Goal: Task Accomplishment & Management: Manage account settings

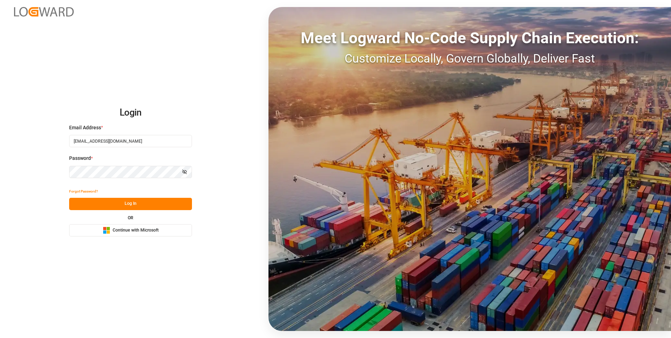
click at [93, 200] on button "Log In" at bounding box center [130, 204] width 123 height 12
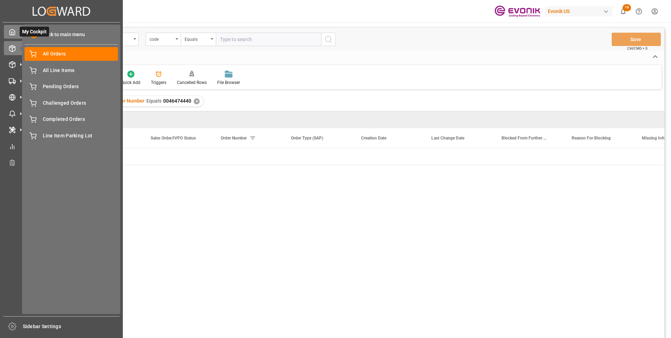
click at [15, 33] on icon at bounding box center [12, 31] width 7 height 7
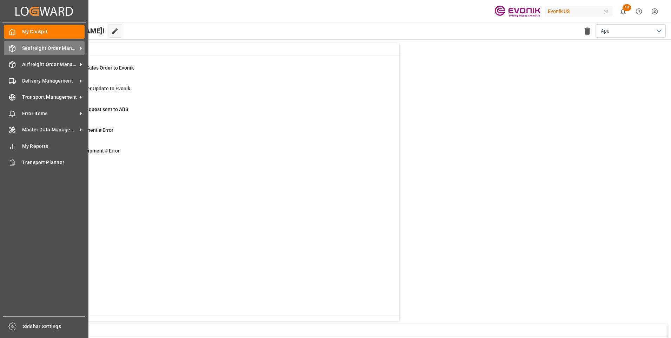
click at [29, 49] on span "Seafreight Order Management" at bounding box center [49, 48] width 55 height 7
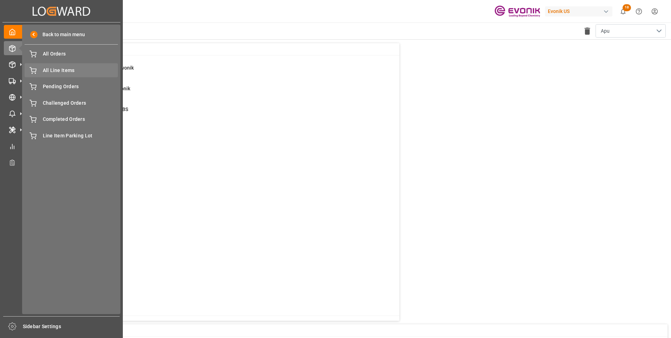
click at [61, 73] on span "All Line Items" at bounding box center [80, 70] width 75 height 7
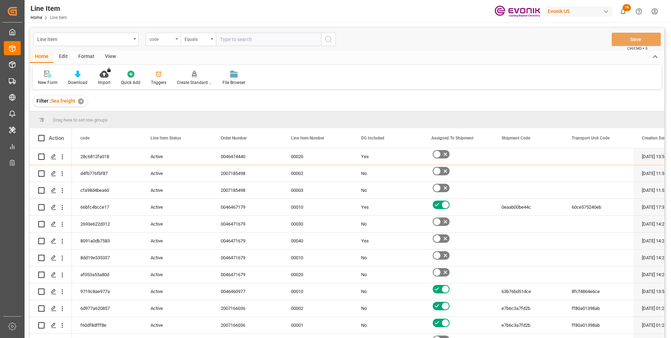
click at [174, 40] on div "code" at bounding box center [163, 39] width 35 height 13
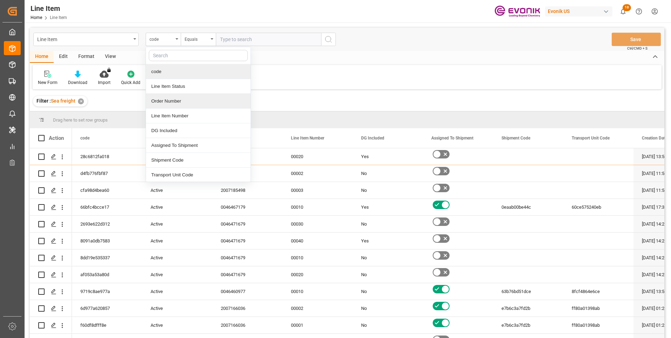
click at [167, 97] on div "Order Number" at bounding box center [198, 101] width 105 height 15
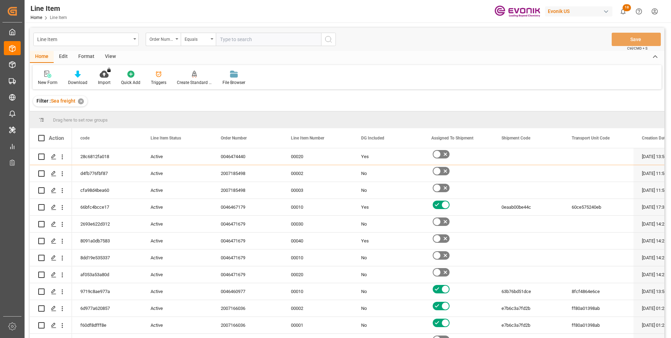
click at [237, 40] on input "text" at bounding box center [268, 39] width 105 height 13
paste input "2007153484"
type input "2007153484"
click at [328, 38] on icon "search button" at bounding box center [328, 39] width 8 height 8
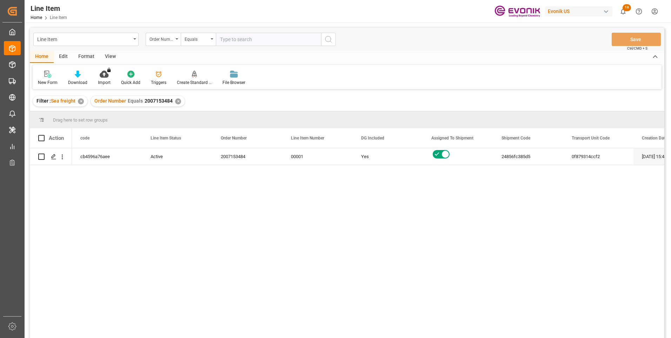
click at [105, 55] on div "View" at bounding box center [110, 57] width 21 height 12
click at [72, 76] on div at bounding box center [79, 73] width 35 height 7
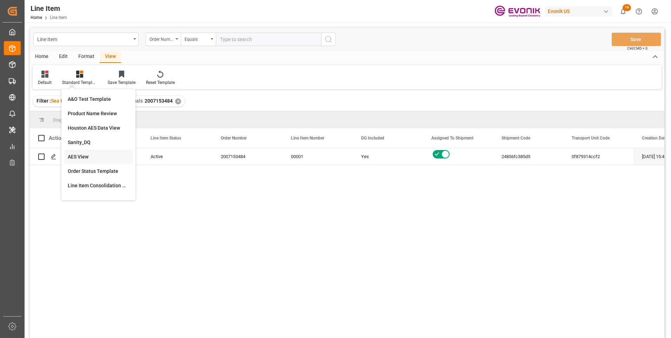
click at [84, 152] on div "AES View" at bounding box center [98, 157] width 68 height 14
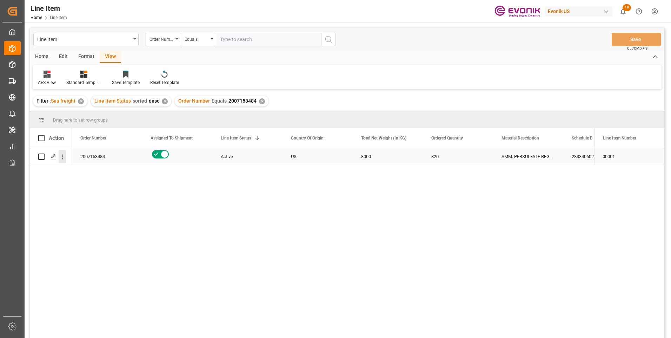
click at [62, 158] on icon "open menu" at bounding box center [62, 156] width 1 height 5
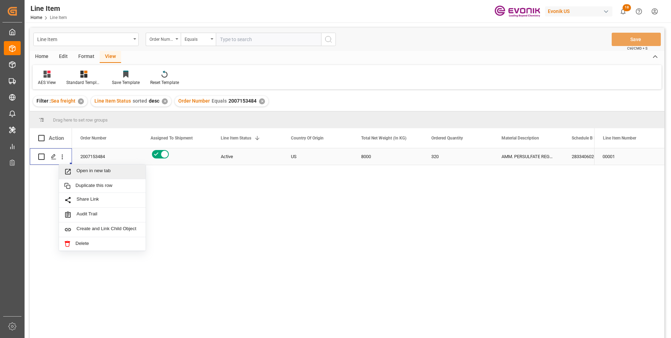
click at [69, 172] on icon "Press SPACE to select this row." at bounding box center [67, 171] width 7 height 7
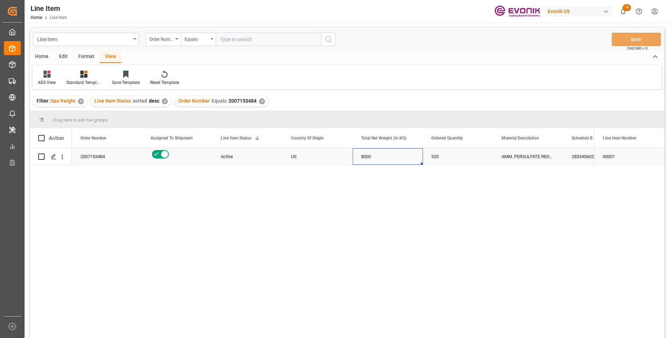
click at [363, 157] on div "8000" at bounding box center [388, 156] width 70 height 16
click at [584, 155] on div "2833406020" at bounding box center [598, 156] width 70 height 16
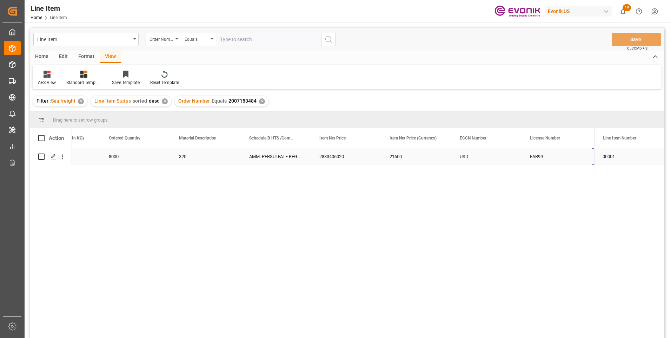
scroll to position [0, 323]
click at [335, 154] on div "21600" at bounding box center [346, 156] width 70 height 16
click at [473, 158] on div "EAR99" at bounding box center [486, 156] width 53 height 16
click at [226, 39] on input "text" at bounding box center [268, 39] width 105 height 13
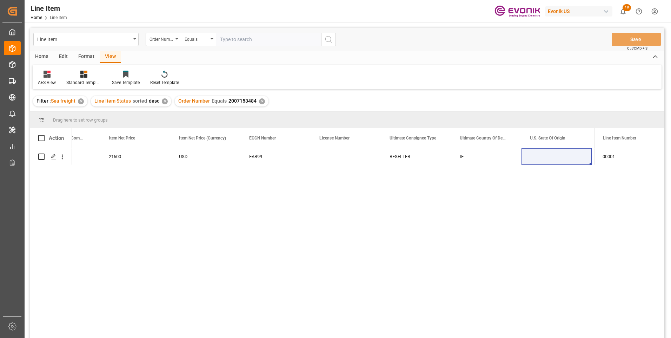
paste input "0046469923"
type input "0046469923"
click at [331, 40] on icon "search button" at bounding box center [328, 39] width 8 height 8
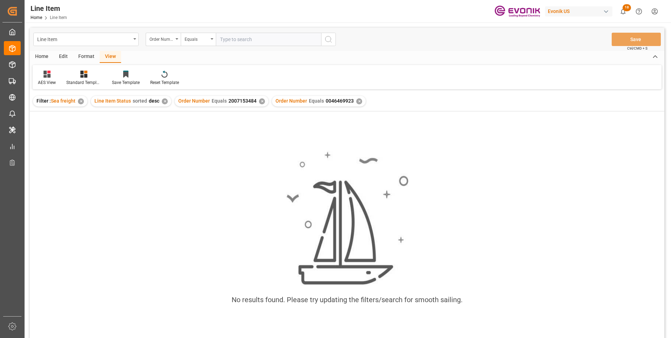
click at [260, 101] on div "✕" at bounding box center [262, 101] width 6 height 6
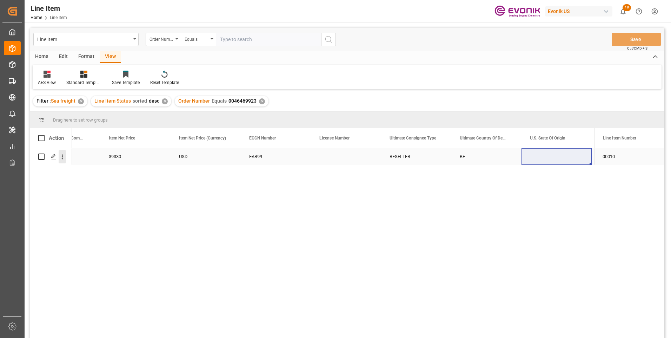
click at [64, 157] on icon "open menu" at bounding box center [62, 156] width 7 height 7
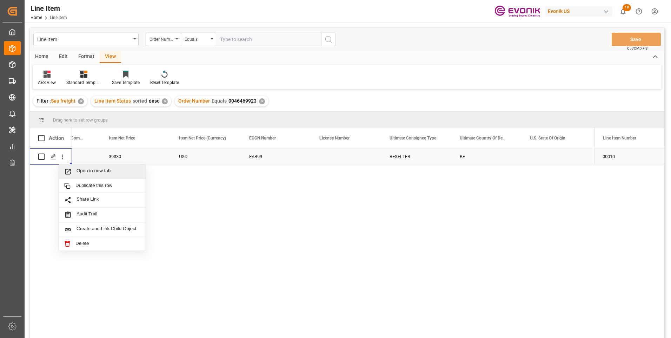
click at [82, 171] on span "Open in new tab" at bounding box center [109, 171] width 64 height 7
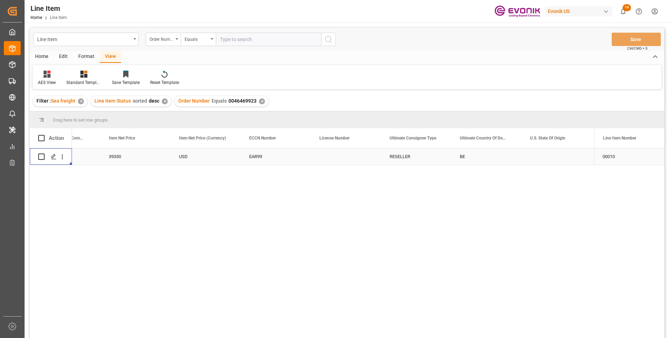
click at [131, 157] on div "39330" at bounding box center [135, 156] width 70 height 16
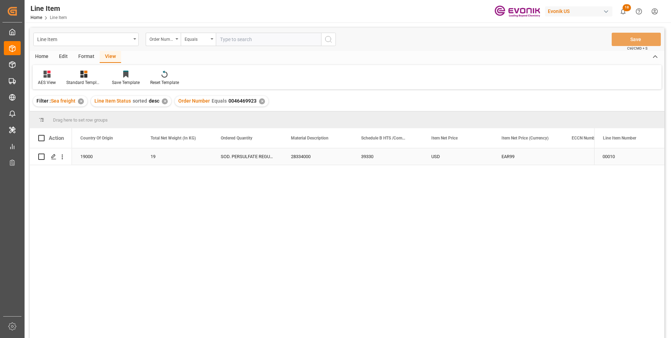
scroll to position [0, 211]
click at [160, 156] on div "19000" at bounding box center [177, 156] width 70 height 16
click at [435, 155] on div "39330" at bounding box center [458, 156] width 70 height 16
click at [507, 154] on div "USD" at bounding box center [528, 156] width 70 height 16
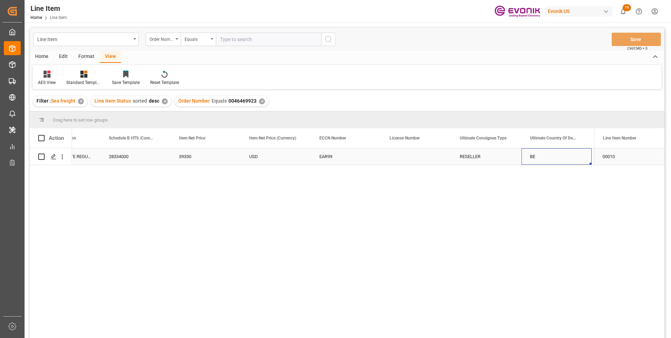
scroll to position [0, 533]
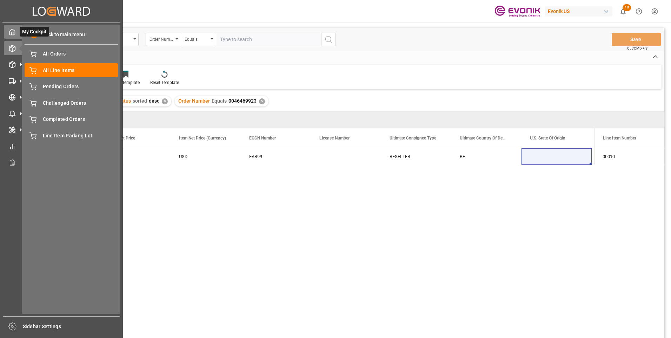
click at [11, 33] on icon at bounding box center [12, 31] width 7 height 7
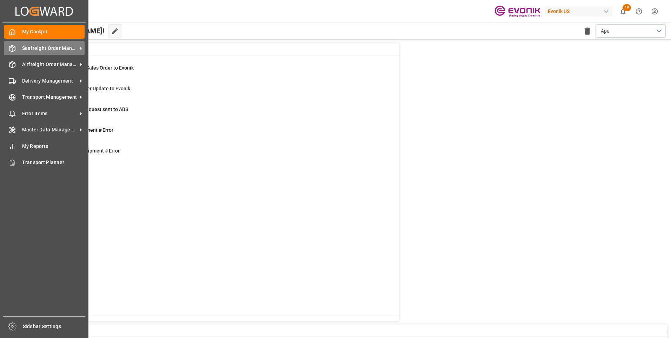
click at [34, 48] on span "Seafreight Order Management" at bounding box center [49, 48] width 55 height 7
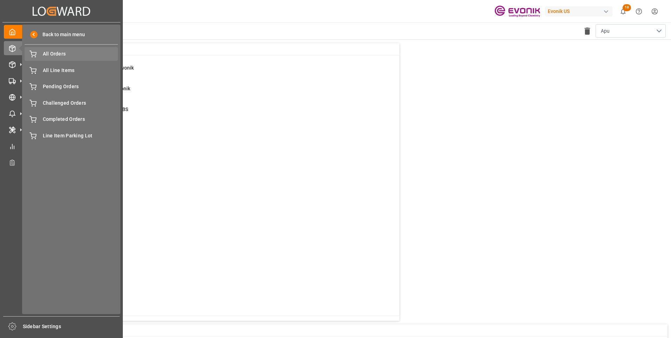
click at [49, 54] on span "All Orders" at bounding box center [80, 53] width 75 height 7
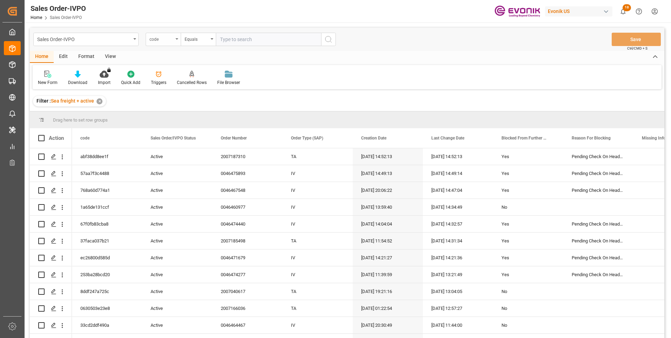
click at [173, 39] on div "code" at bounding box center [163, 39] width 35 height 13
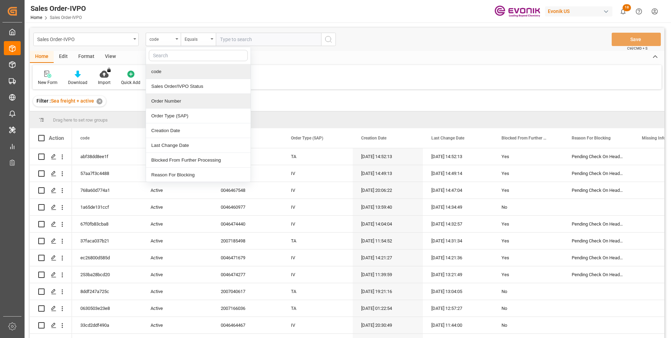
click at [169, 100] on div "Order Number" at bounding box center [198, 101] width 105 height 15
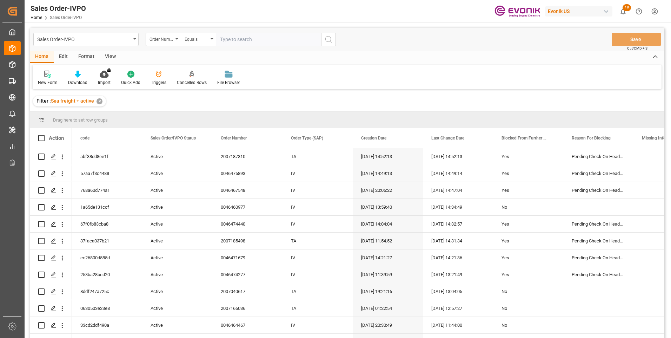
click at [228, 39] on input "text" at bounding box center [268, 39] width 105 height 13
paste input "0046474440"
type input "0046474440"
click at [328, 39] on icon "search button" at bounding box center [328, 39] width 8 height 8
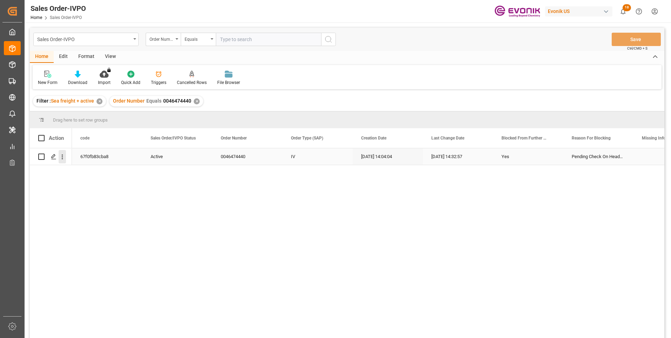
click at [65, 158] on icon "open menu" at bounding box center [62, 156] width 7 height 7
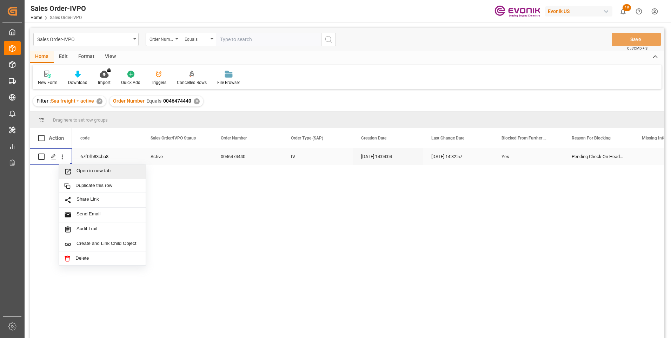
click at [86, 173] on span "Open in new tab" at bounding box center [109, 171] width 64 height 7
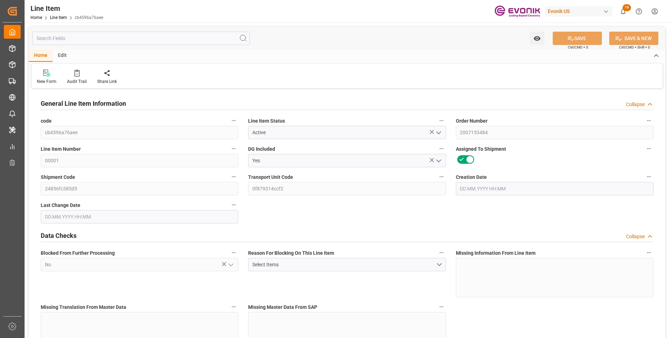
type input "8"
type input "8145.28"
type input "8000"
type input "0"
type input "320"
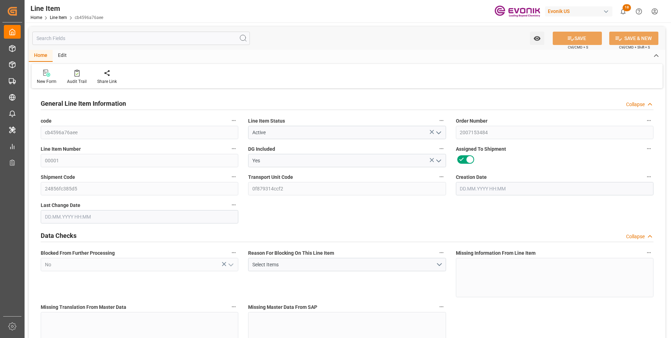
type input "21600"
type input "320"
type input "8145.28"
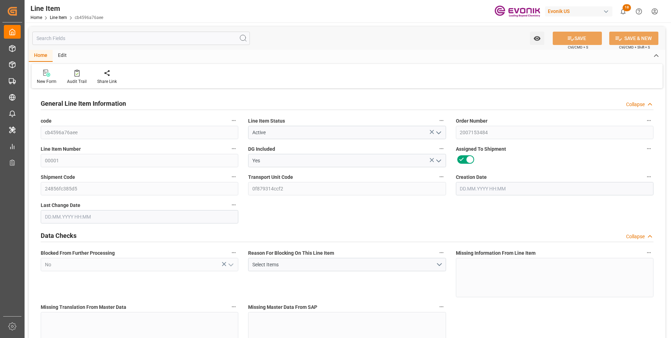
type input "8337.28"
type input "8000"
type input "0"
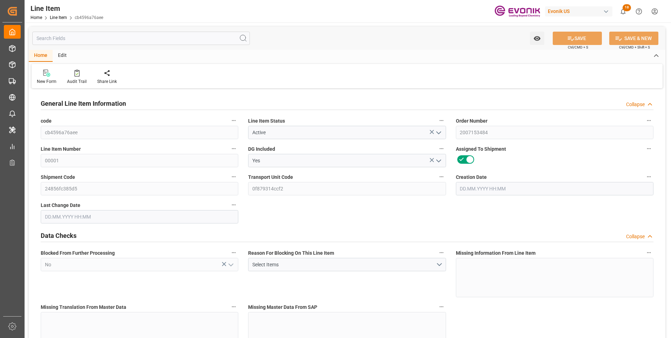
type input "320"
type input "8145.28"
type input "8000"
type input "0"
type input "27.08.2025 15:42"
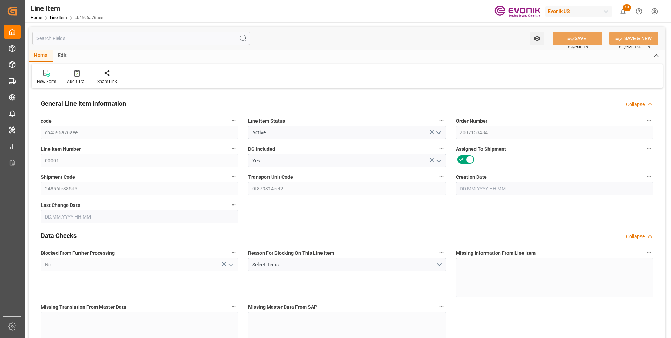
type input "26.09.2025 14:08"
type input "03.11.2025"
type input "07.10.2025"
click at [113, 39] on input "text" at bounding box center [141, 38] width 218 height 13
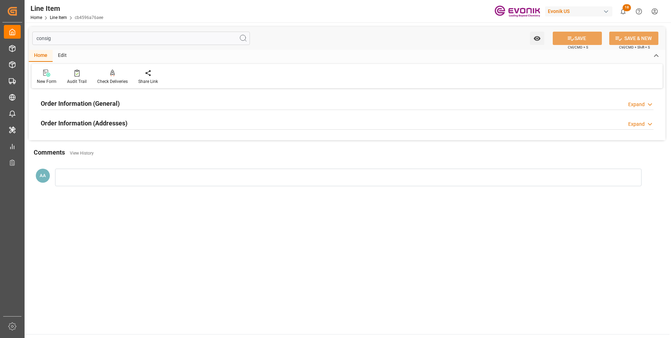
type input "consig"
click at [98, 102] on h2 "Order Information (General)" at bounding box center [80, 103] width 79 height 9
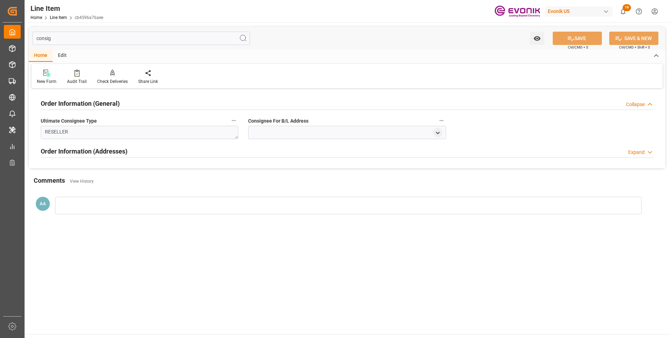
click at [98, 102] on h2 "Order Information (General)" at bounding box center [80, 103] width 79 height 9
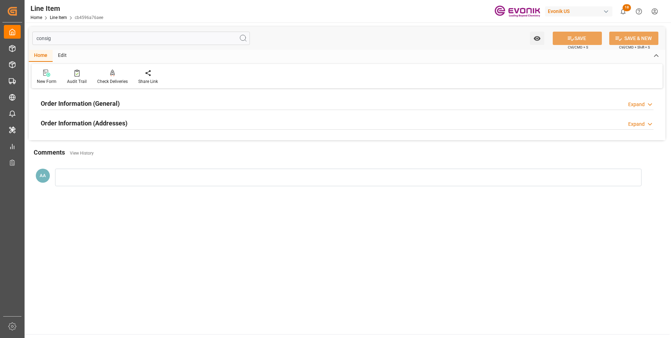
click at [110, 124] on h2 "Order Information (Addresses)" at bounding box center [84, 122] width 87 height 9
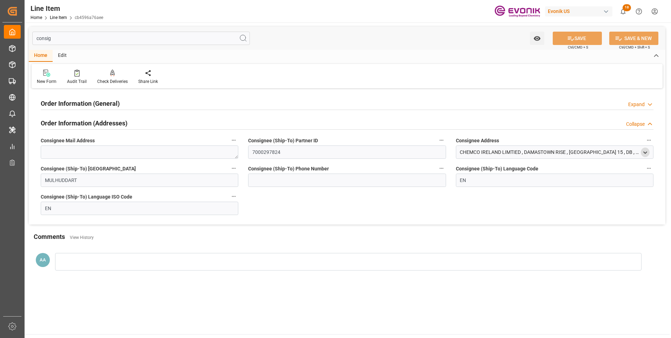
click at [644, 152] on polyline "open menu" at bounding box center [645, 152] width 3 height 1
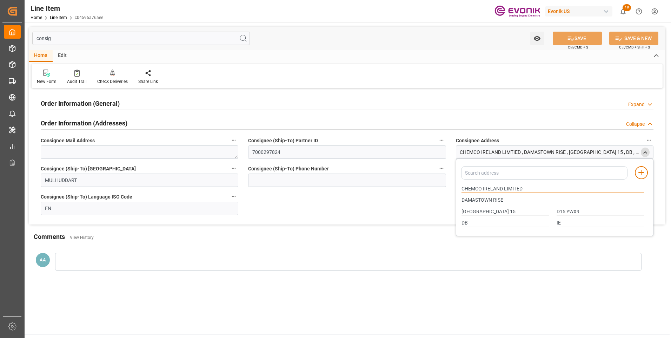
drag, startPoint x: 503, startPoint y: 190, endPoint x: 457, endPoint y: 190, distance: 46.0
click at [457, 190] on div "Add address to address book CHEMCO IRELAND LIMTIED DAMASTOWN RISE DUBLIN 15 D15…" at bounding box center [555, 197] width 198 height 77
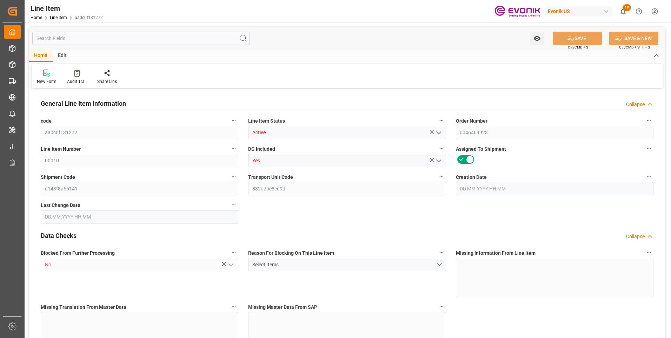
type input "aa0c0f131272"
type input "Active"
type input "0046469923"
type input "00010"
type input "Yes"
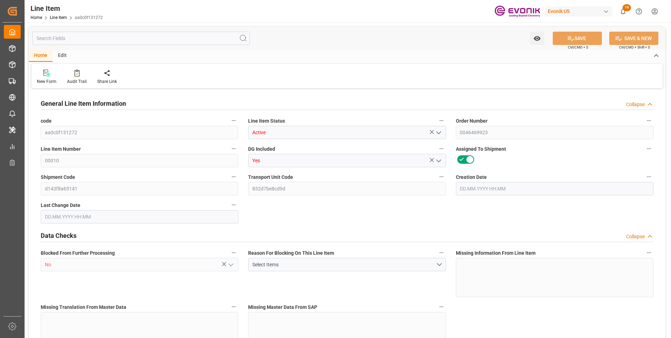
type input "d143f8a65141"
type input "832d7be8cd9d"
type input "No"
type input "BG"
type input "No"
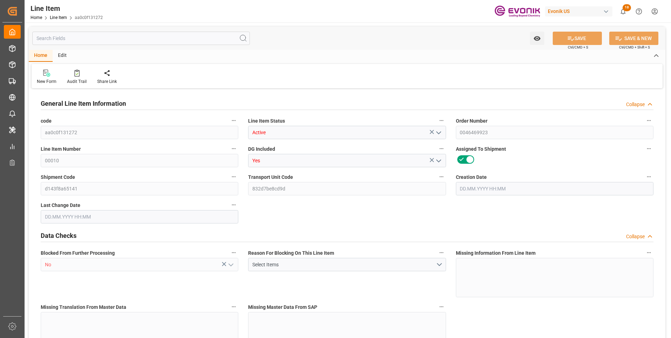
type input "99148884"
type textarea "SOD. PERSULFATE REGULAR 2204 LB BB"
type input "USD"
type input "PACK"
type input "28334000"
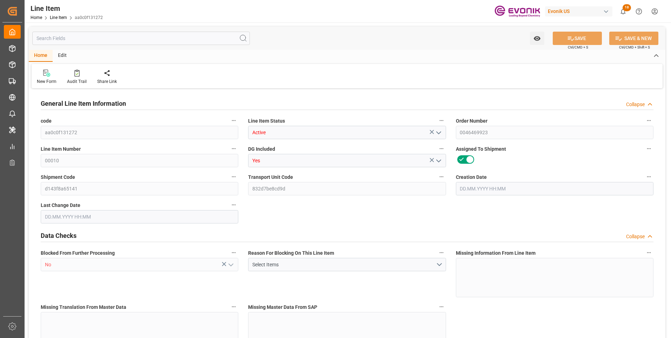
type input "EAR99"
type input "US"
type input "BG"
type input "43"
type input "KGM"
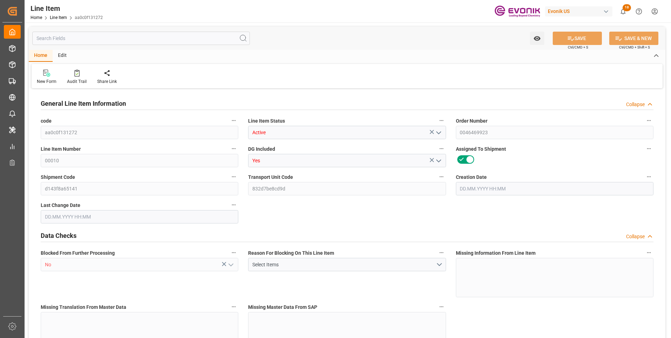
type textarea "KGM"
type input "KGM"
type textarea "KGM"
type input "M3"
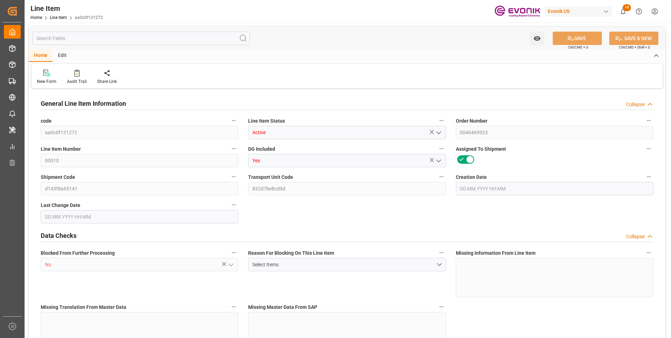
type textarea "DMQ"
type input "M3"
type input "19"
type input "19060.8"
type input "19000"
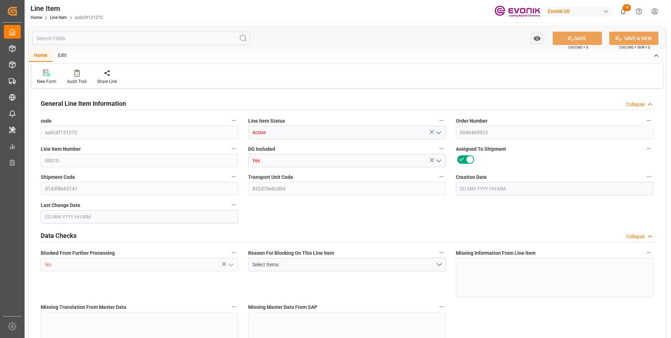
type input "25.6393"
type input "19"
type input "39330"
type input "19"
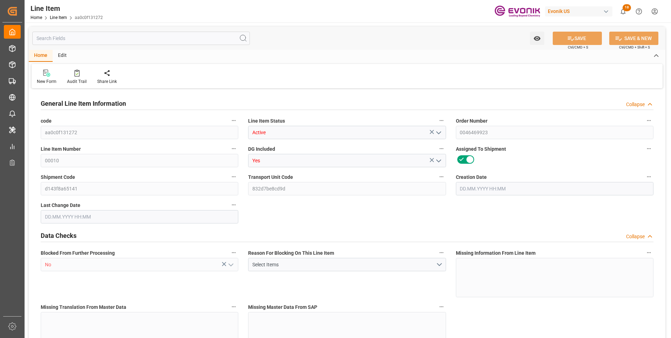
type input "19060.8"
type input "19516.8"
type input "19000"
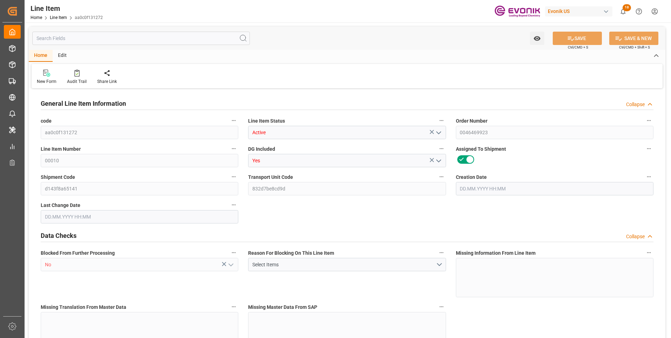
type input "25.6393"
type input "25639.265"
type input "0"
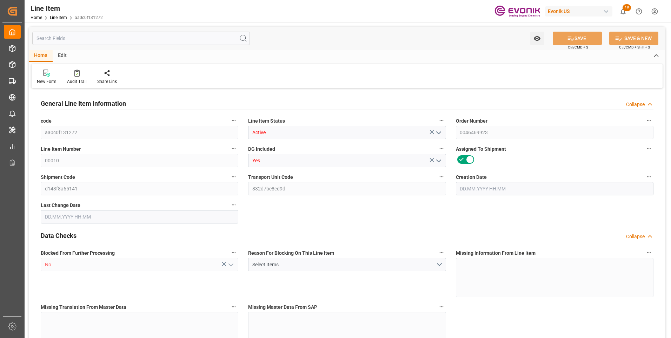
type input "0"
type input "22.08.2025 12:27"
type input "04.09.2025 04:03"
type input "05.11.2025"
type input "08.10.2025"
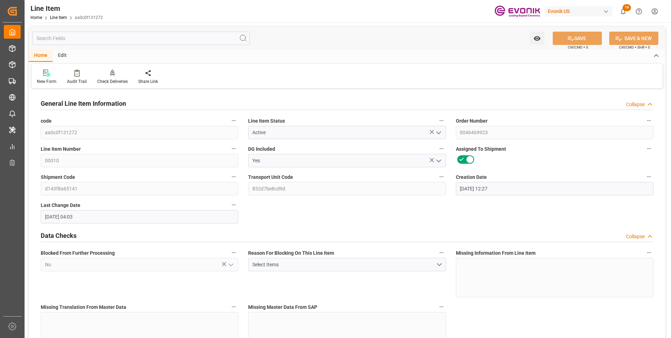
type input "01.10.2025"
click at [120, 39] on input "text" at bounding box center [141, 38] width 218 height 13
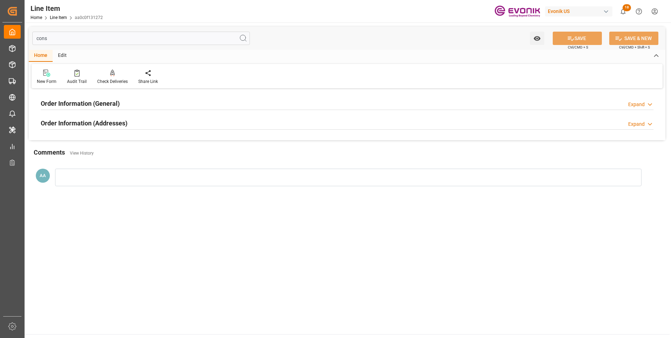
type input "cons"
click at [107, 101] on h2 "Order Information (General)" at bounding box center [80, 103] width 79 height 9
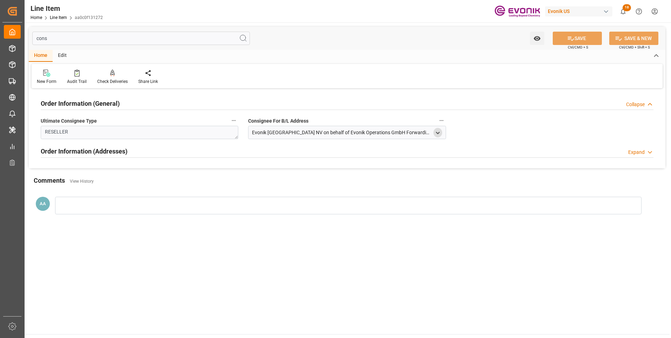
click at [439, 134] on icon "open menu" at bounding box center [438, 133] width 6 height 6
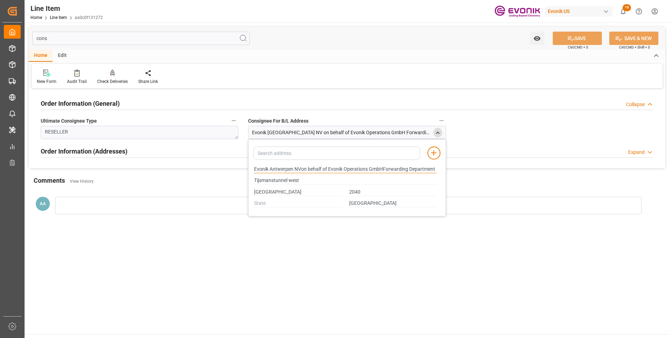
drag, startPoint x: 292, startPoint y: 169, endPoint x: 251, endPoint y: 170, distance: 41.1
click at [251, 170] on div "Evonik Antwerpen NVon behalf of Evonik Operations GmbHForwarding Department" at bounding box center [345, 169] width 190 height 12
click at [344, 170] on input "Evonik Antwerpen NVon behalf of Evonik Operations GmbHForwarding Department" at bounding box center [345, 169] width 182 height 8
drag, startPoint x: 328, startPoint y: 169, endPoint x: 367, endPoint y: 168, distance: 38.6
click at [367, 168] on input "Evonik Antwerpen NVon behalf of Evonik Operations GmbHForwarding Department" at bounding box center [345, 169] width 182 height 8
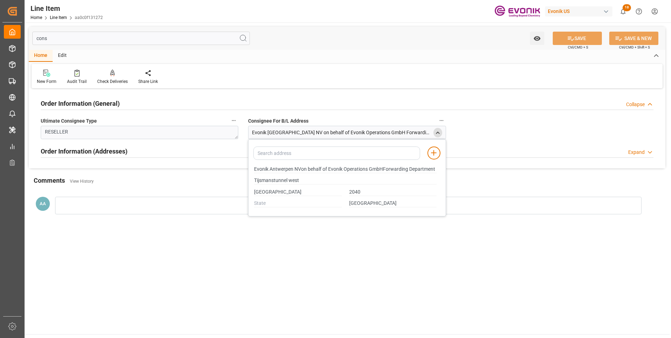
type input "Evonik Antwerpen NVon behalf of Evonik Operations GmbHForwarding Department"
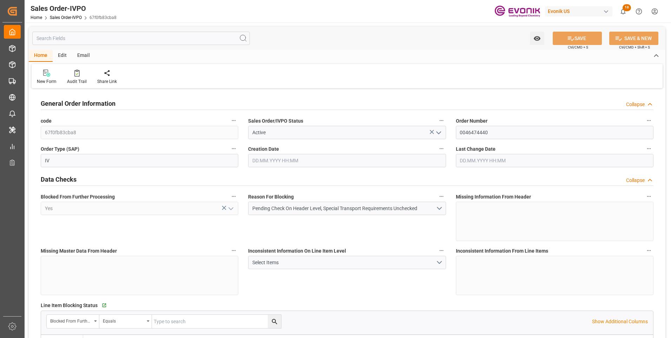
type input "BRSSZ"
type input "0"
type input "1"
type input "2"
type input "1"
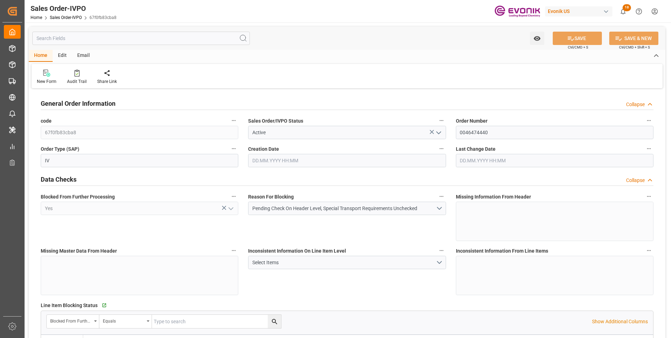
type input "19798"
type input "16.967"
type input "17000"
type input "30"
type input "22.09.2025 14:04"
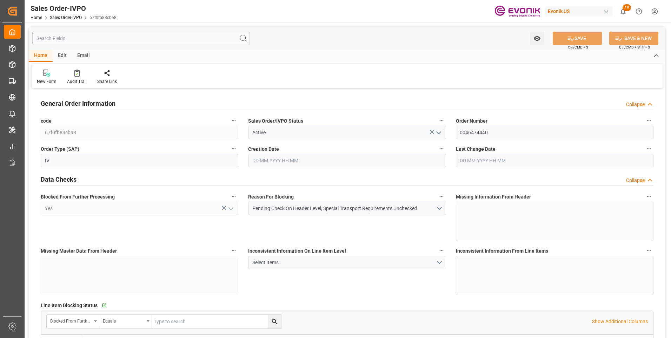
type input "01.10.2025 14:32"
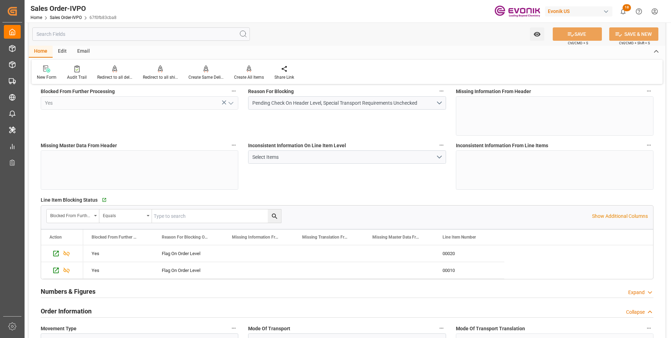
scroll to position [246, 0]
